Goal: Check status: Check status

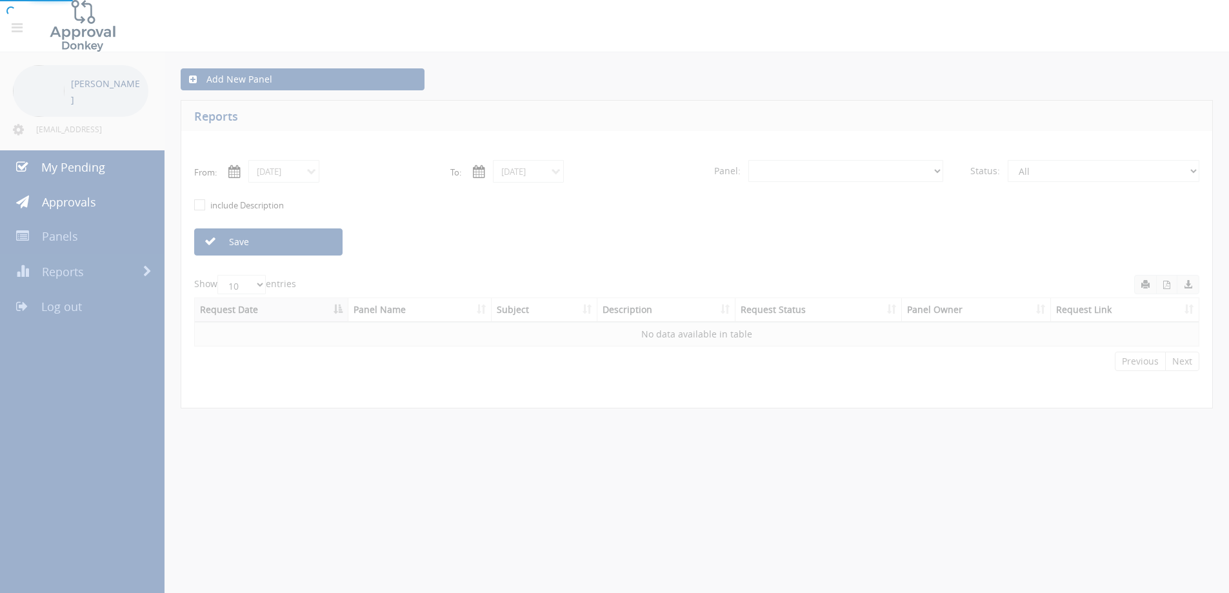
select select "number:0"
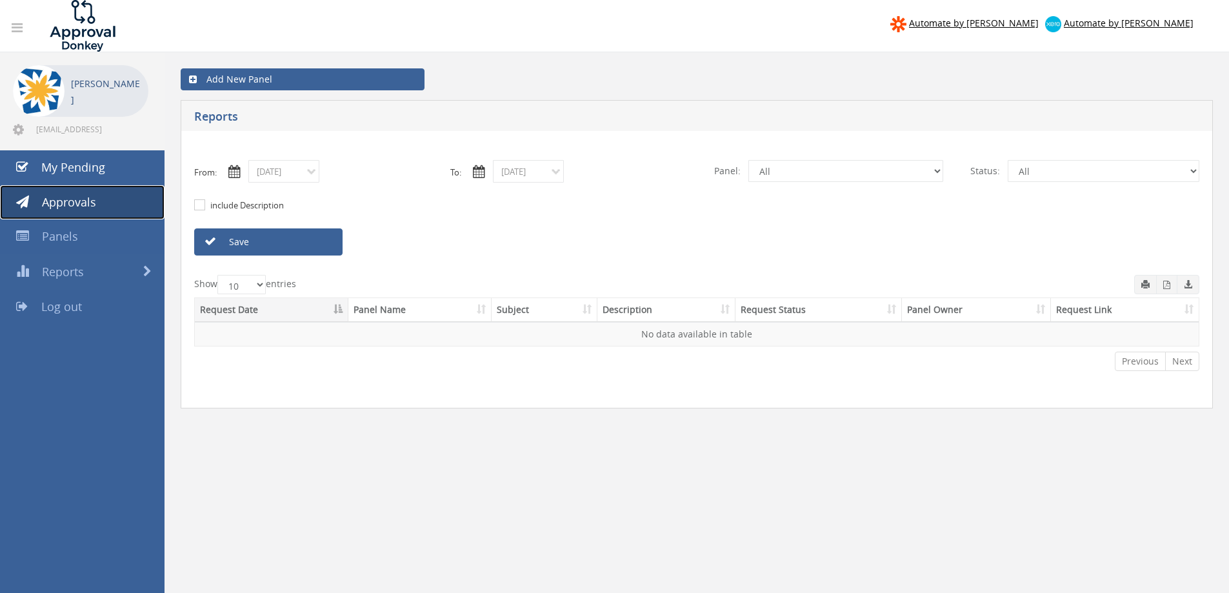
click at [85, 201] on span "Approvals" at bounding box center [69, 201] width 54 height 15
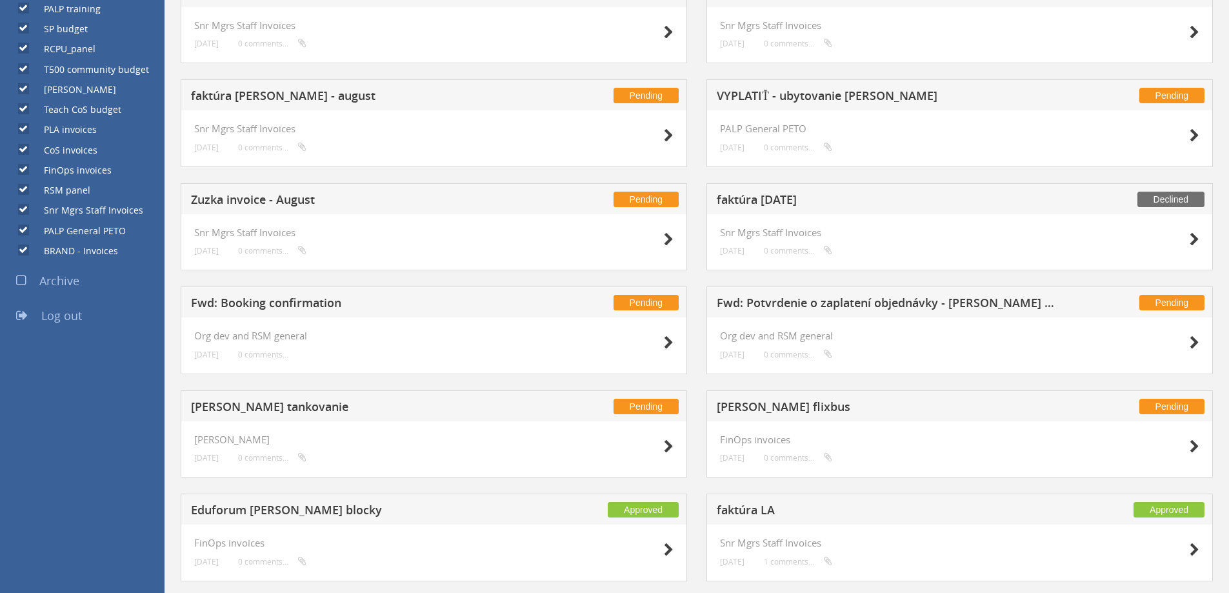
click at [838, 97] on h5 "VYPLATIŤ - ubytovanie [PERSON_NAME]" at bounding box center [886, 98] width 340 height 16
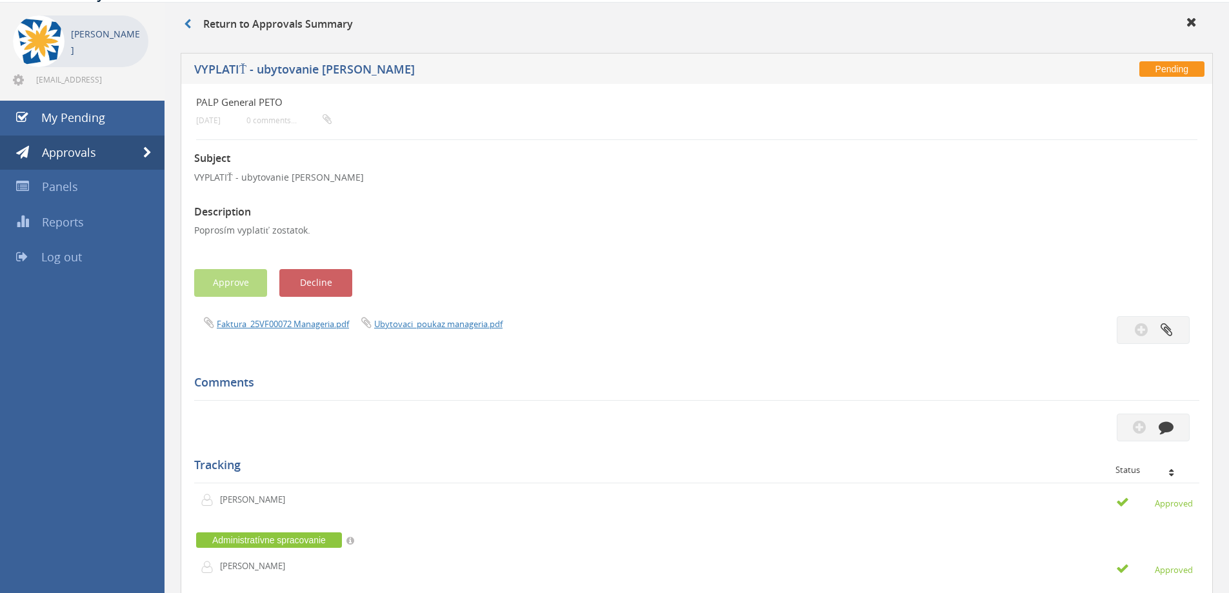
scroll to position [48, 0]
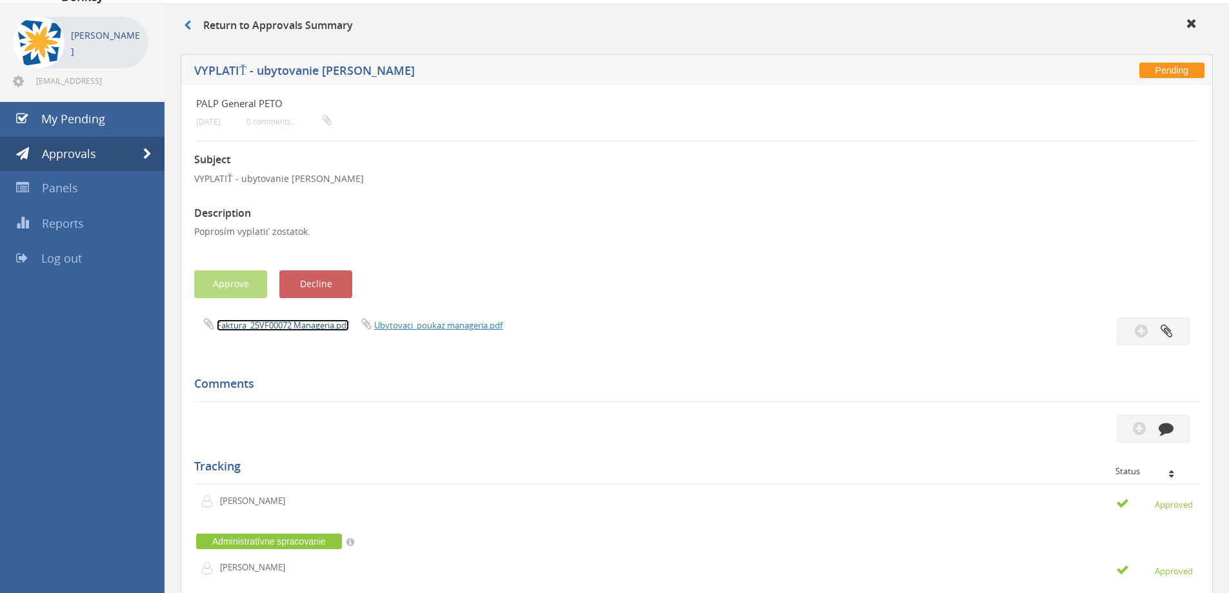
click at [311, 326] on link "Faktura_25VF00072 Manageria.pdf" at bounding box center [283, 325] width 132 height 12
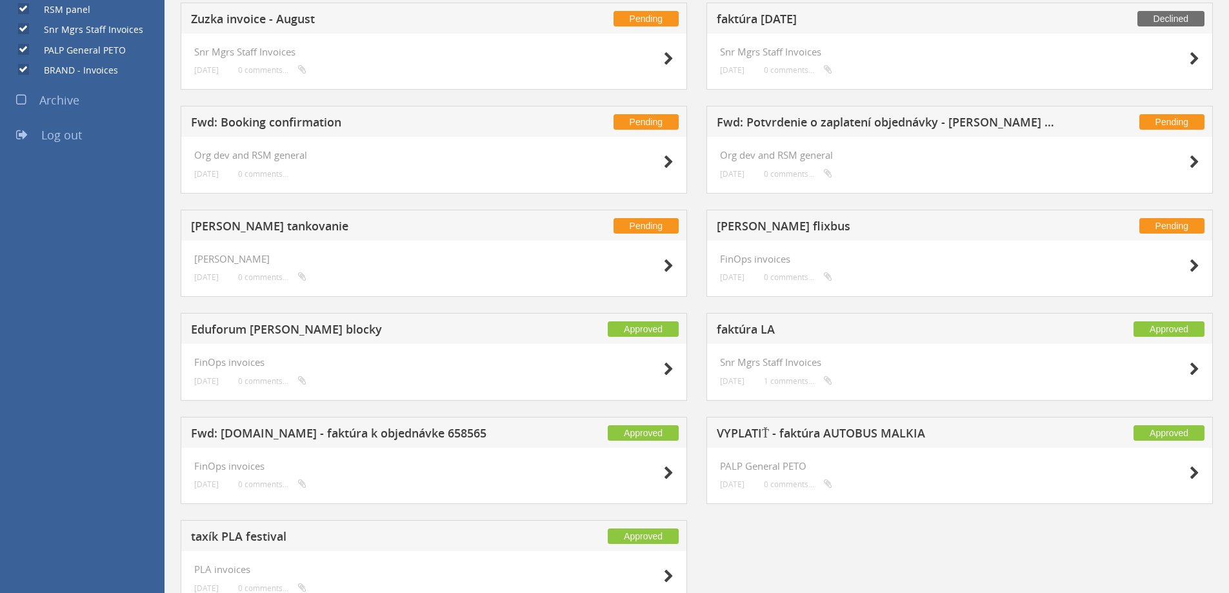
scroll to position [824, 0]
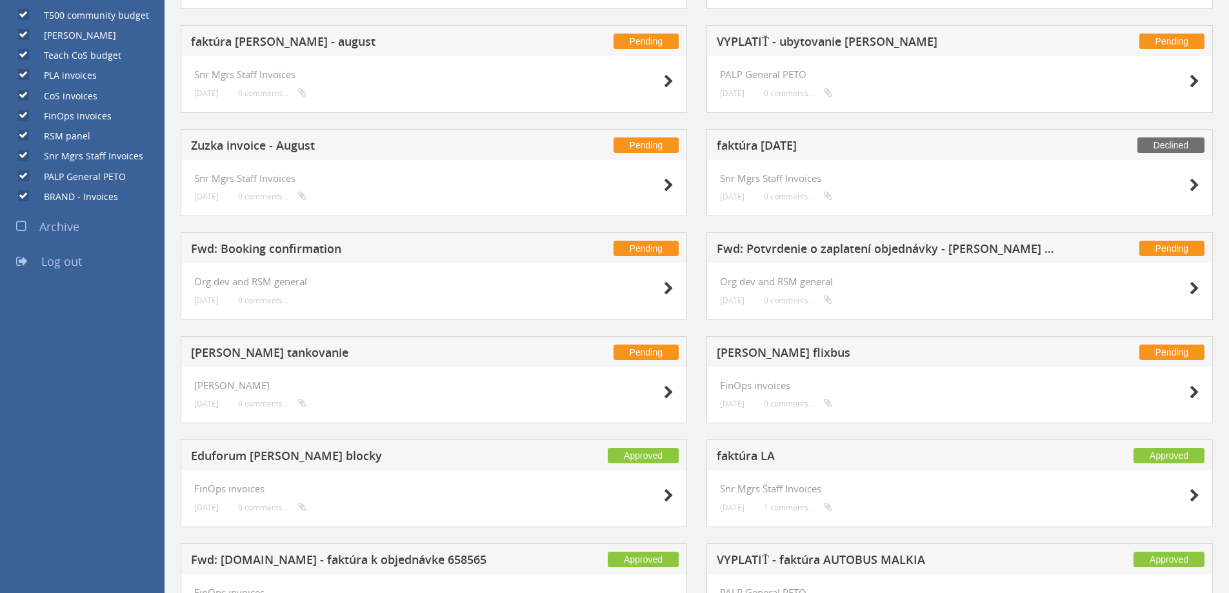
click at [772, 144] on h5 "faktúra [DATE]" at bounding box center [886, 147] width 340 height 16
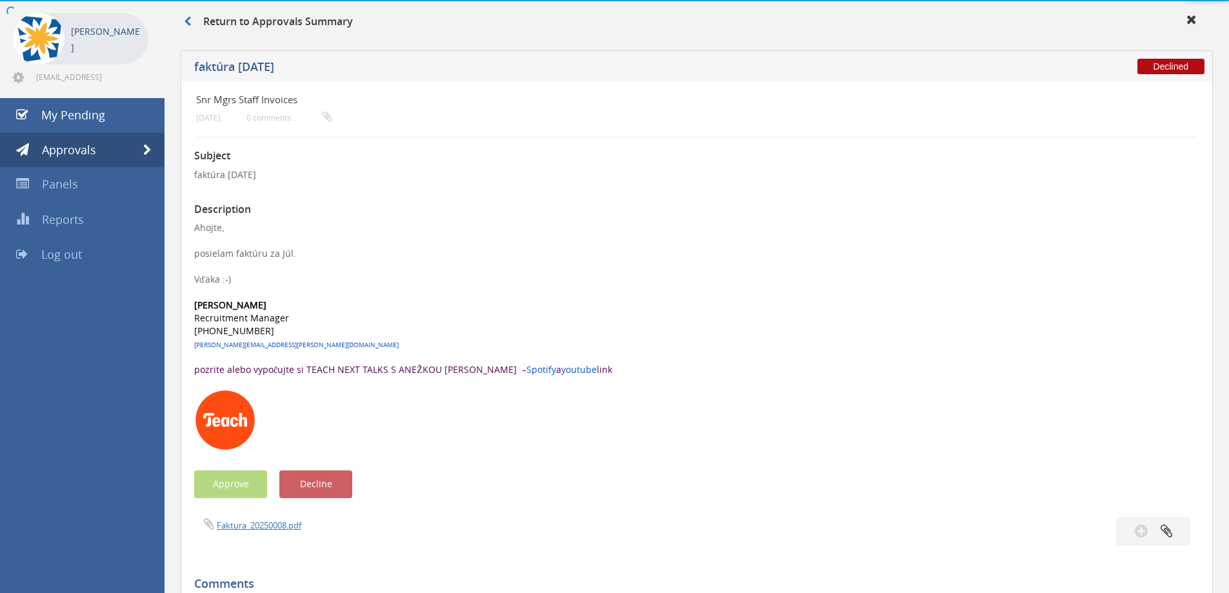
scroll to position [534, 0]
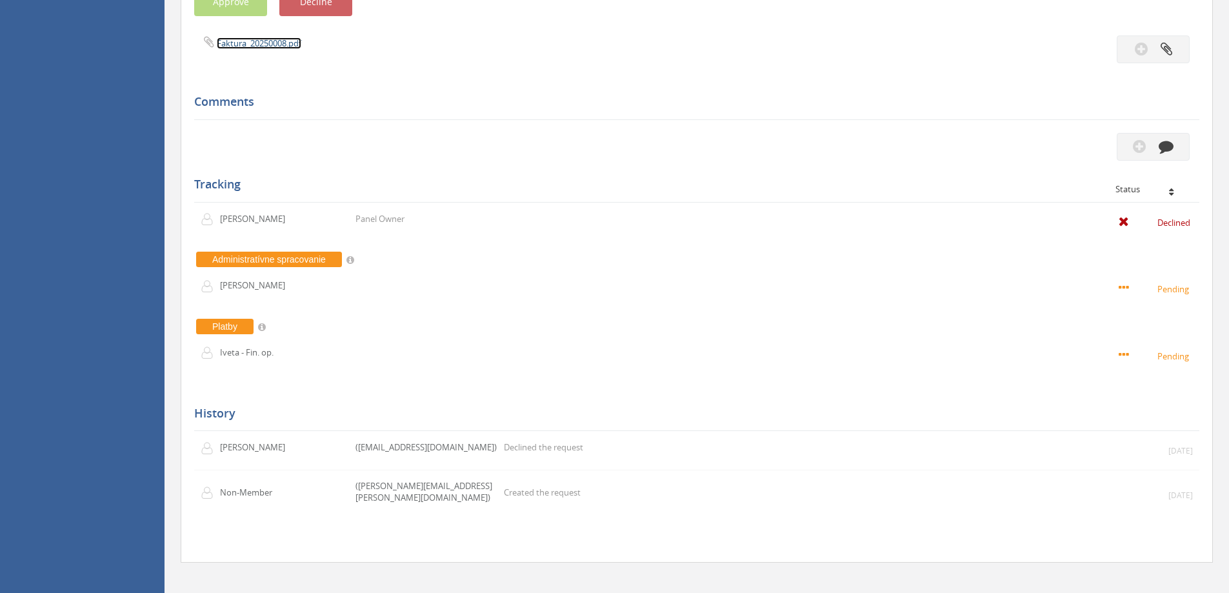
drag, startPoint x: 230, startPoint y: 37, endPoint x: 251, endPoint y: 59, distance: 29.6
click at [230, 37] on span "Faktura_20250008.pdf" at bounding box center [247, 43] width 107 height 12
click at [248, 43] on link "Faktura_20250008.pdf" at bounding box center [259, 43] width 84 height 12
